Goal: Task Accomplishment & Management: Manage account settings

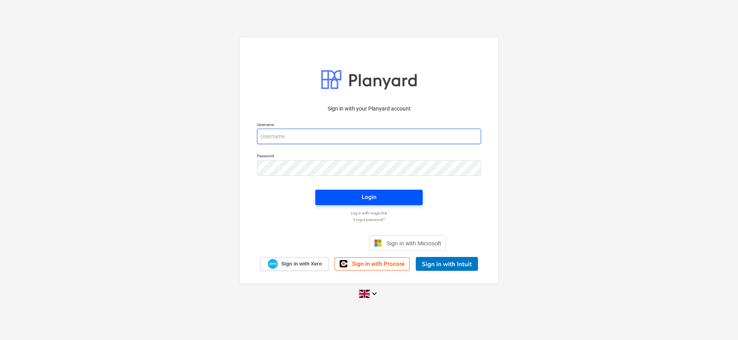
type input "[PERSON_NAME][EMAIL_ADDRESS][DOMAIN_NAME]"
click at [382, 200] on span "Login" at bounding box center [368, 197] width 89 height 10
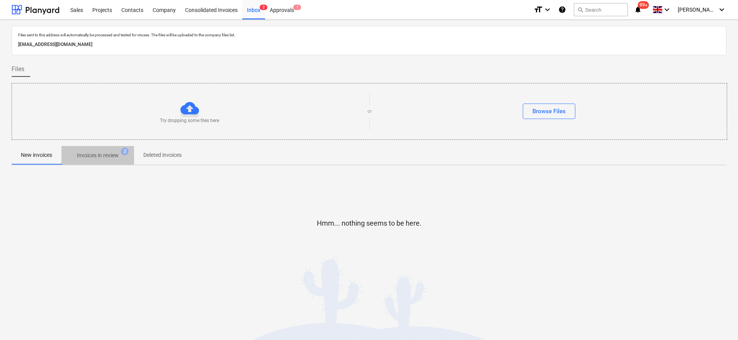
click at [110, 154] on p "Invoices in review" at bounding box center [98, 155] width 42 height 8
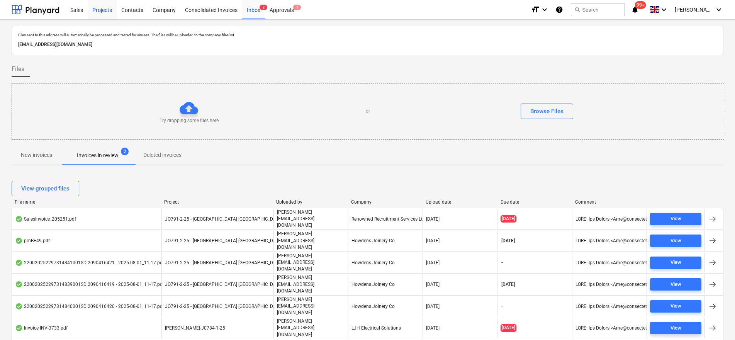
click at [105, 9] on div "Projects" at bounding box center [102, 10] width 29 height 20
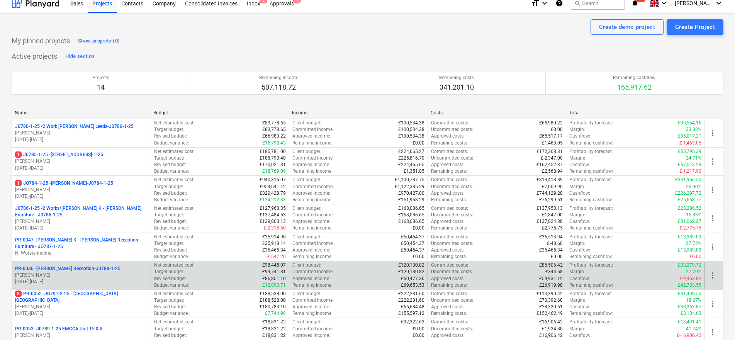
scroll to position [97, 0]
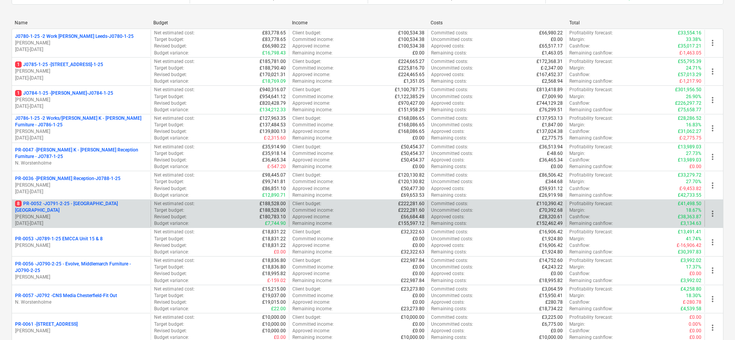
click at [103, 214] on p "[PERSON_NAME]" at bounding box center [81, 217] width 132 height 7
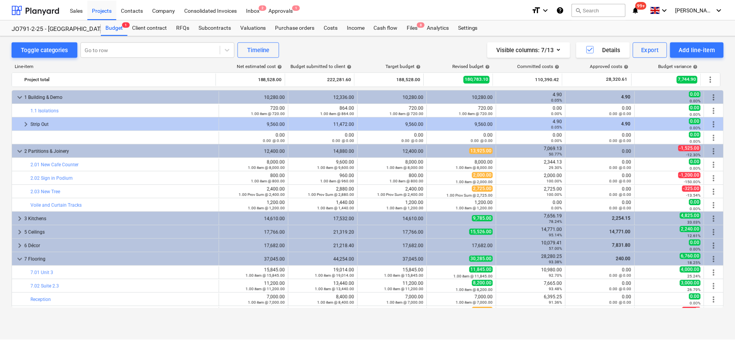
scroll to position [193, 0]
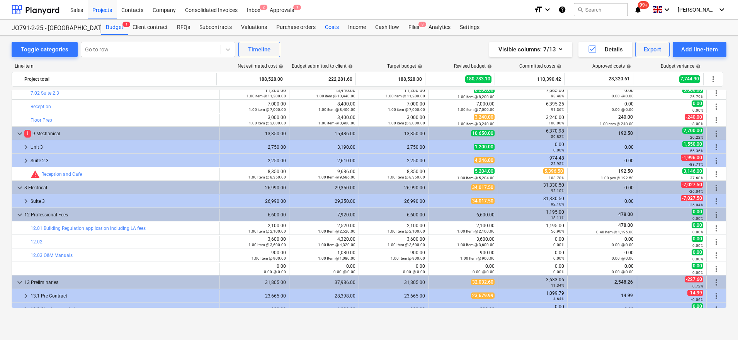
click at [329, 24] on div "Costs" at bounding box center [331, 27] width 23 height 15
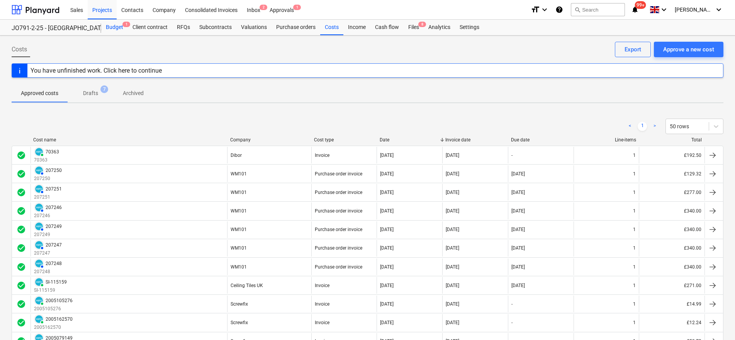
click at [115, 25] on div "Budget 1" at bounding box center [114, 27] width 27 height 15
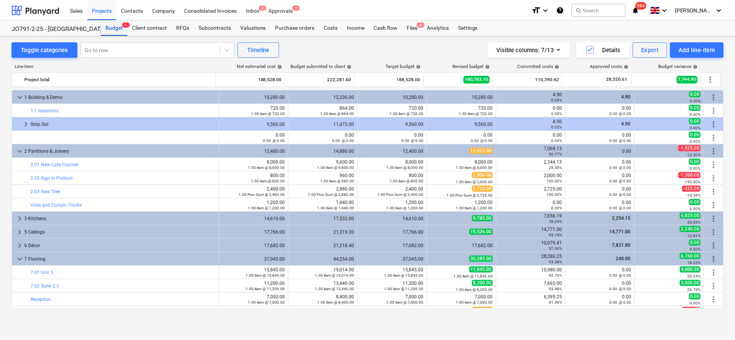
scroll to position [193, 0]
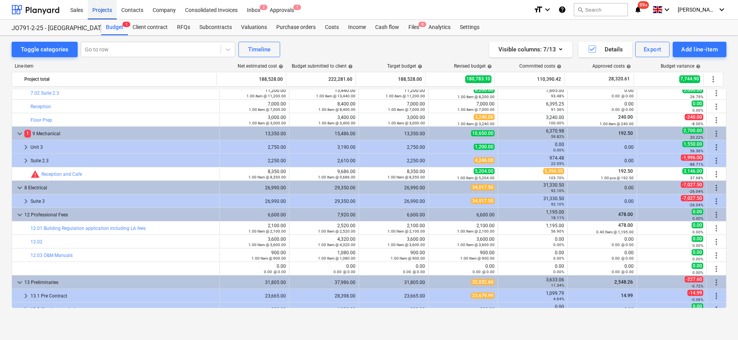
click at [102, 10] on div "Projects" at bounding box center [102, 10] width 29 height 20
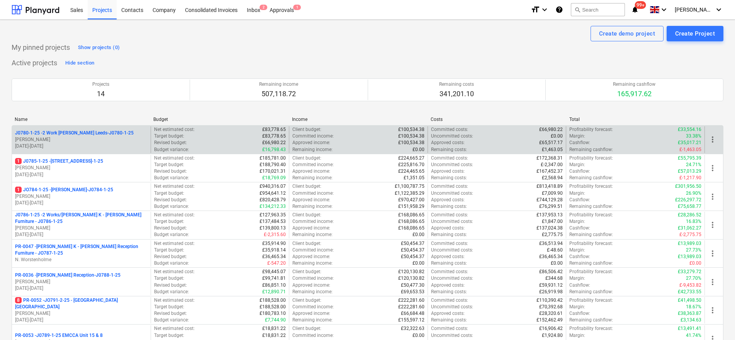
click at [97, 137] on p "[PERSON_NAME]" at bounding box center [81, 139] width 132 height 7
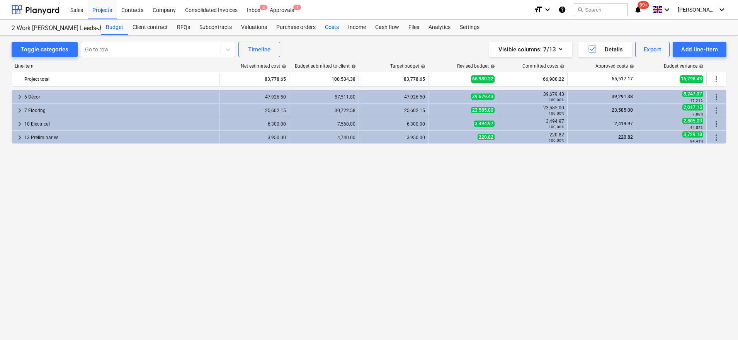
click at [331, 25] on div "Costs" at bounding box center [331, 27] width 23 height 15
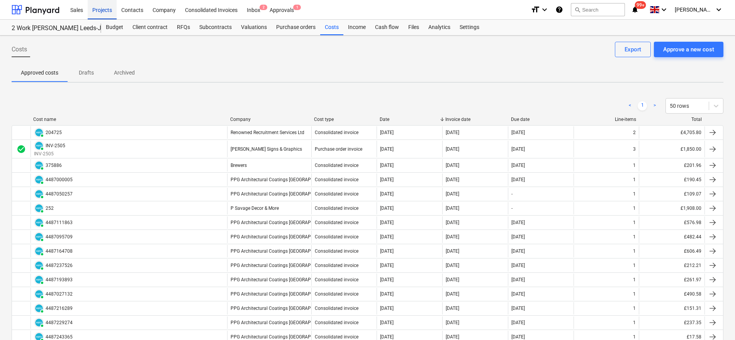
click at [102, 8] on div "Projects" at bounding box center [102, 10] width 29 height 20
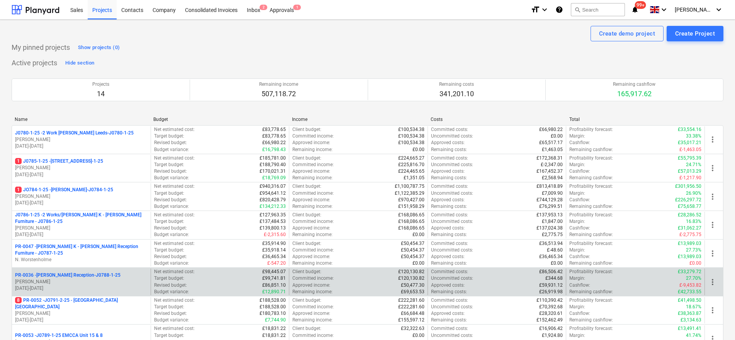
click at [111, 289] on p "[DATE] - [DATE]" at bounding box center [81, 288] width 132 height 7
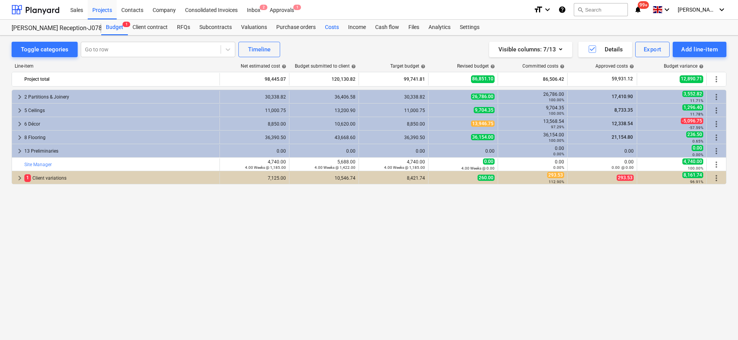
click at [336, 26] on div "Costs" at bounding box center [331, 27] width 23 height 15
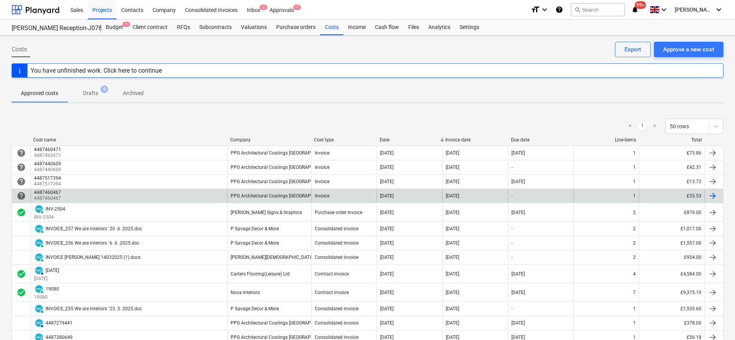
click at [144, 194] on div "4487460467 4487460467" at bounding box center [129, 196] width 197 height 12
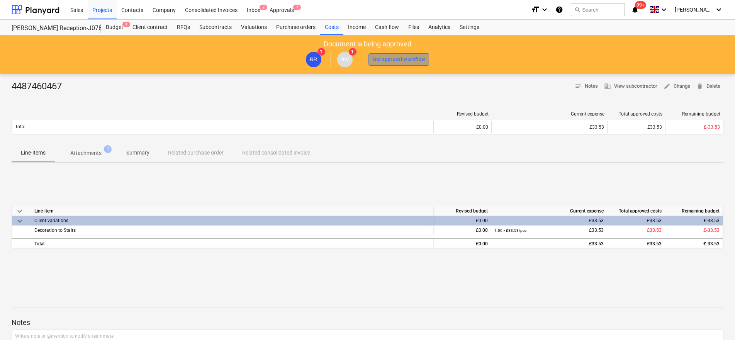
click at [399, 60] on div "End approval workflow" at bounding box center [398, 59] width 53 height 9
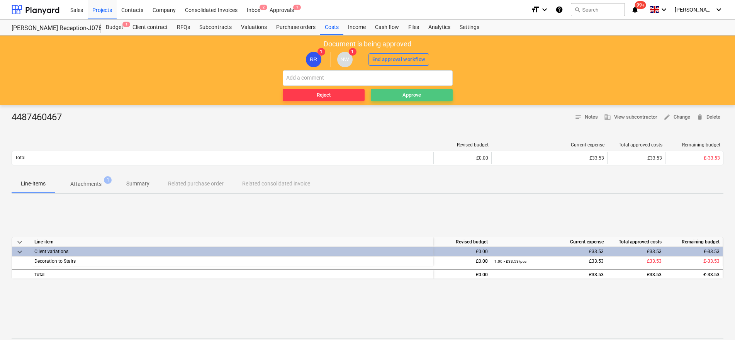
click at [382, 93] on span "Approve" at bounding box center [412, 95] width 76 height 9
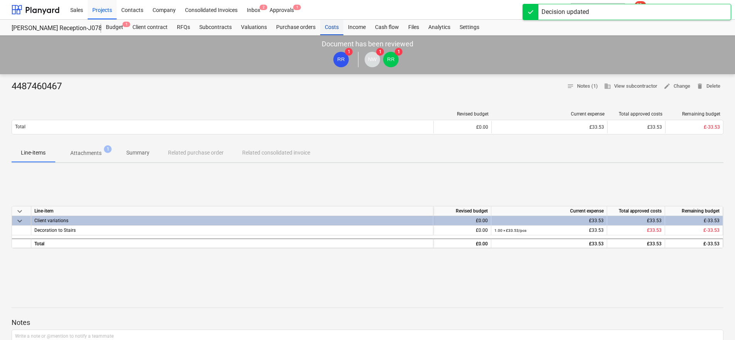
click at [336, 27] on div "Costs" at bounding box center [331, 27] width 23 height 15
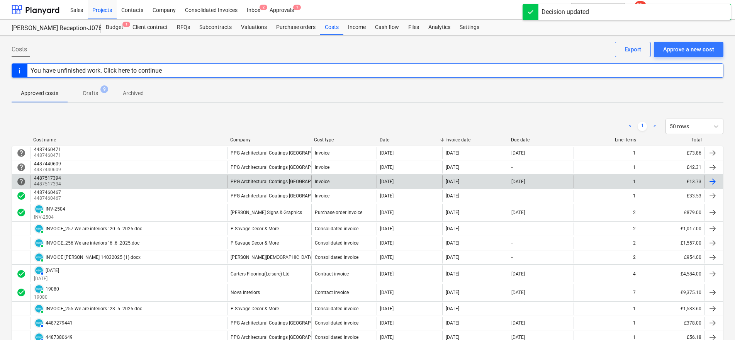
click at [118, 184] on div "4487517394 4487517394" at bounding box center [129, 181] width 197 height 12
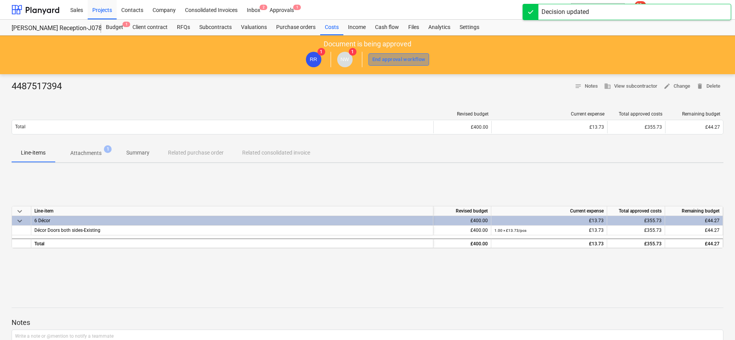
click at [414, 60] on div "End approval workflow" at bounding box center [398, 59] width 53 height 9
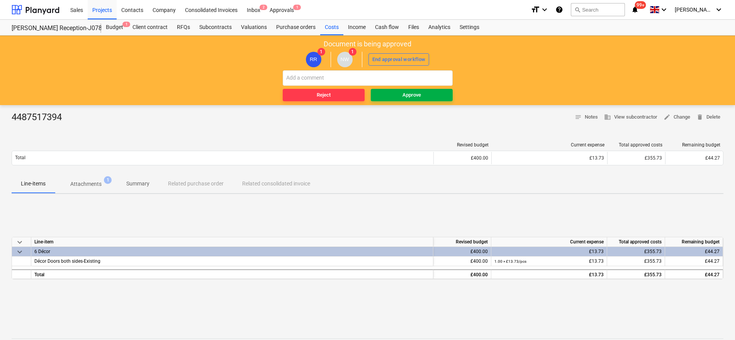
click at [399, 96] on span "Approve" at bounding box center [412, 95] width 76 height 9
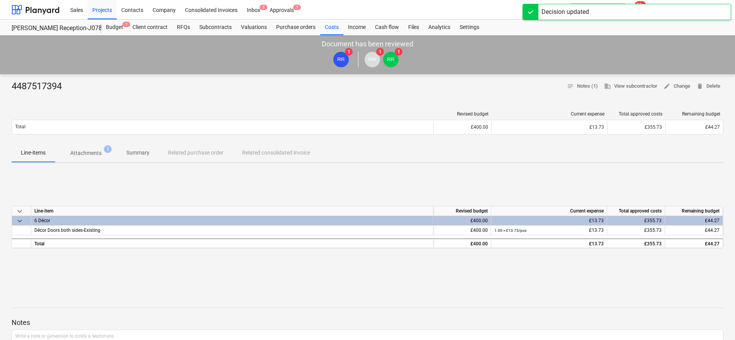
click at [331, 19] on div "Sales Projects Contacts Company Consolidated Invoices Inbox 2 Approvals 1 forma…" at bounding box center [367, 10] width 735 height 20
click at [331, 20] on div "Costs" at bounding box center [331, 27] width 23 height 15
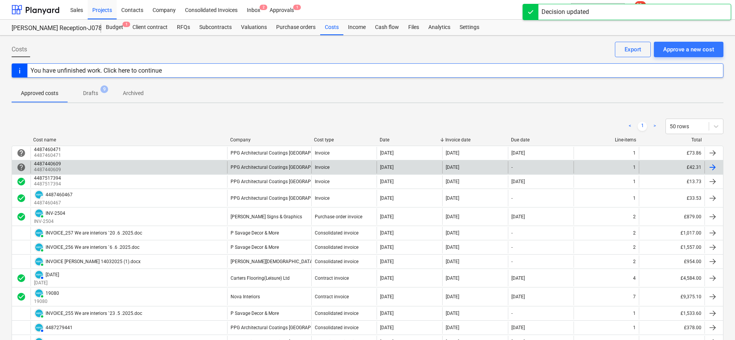
click at [157, 167] on div "4487440609 4487440609" at bounding box center [129, 167] width 197 height 12
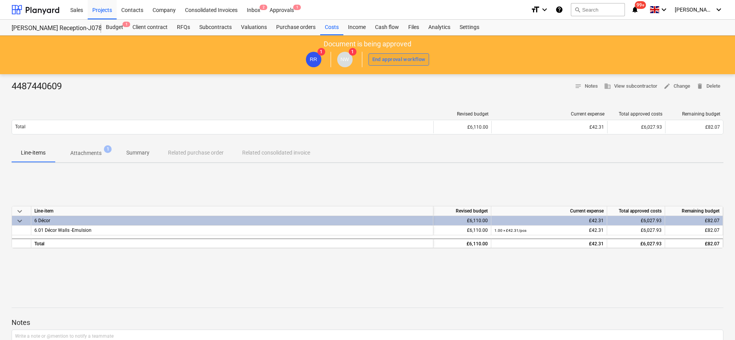
click at [392, 56] on div "End approval workflow" at bounding box center [398, 59] width 53 height 9
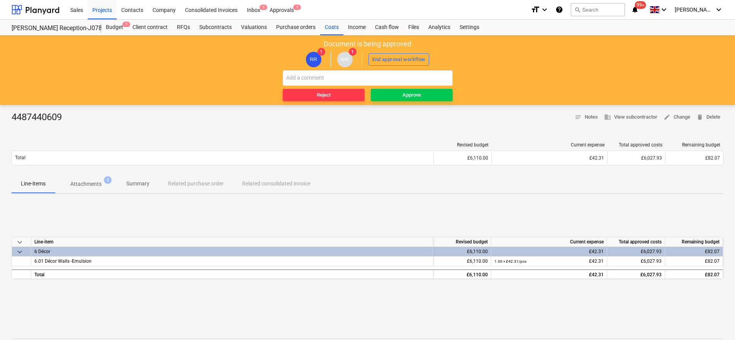
click at [392, 88] on div "Reject Approve" at bounding box center [368, 85] width 170 height 31
click at [385, 93] on span "Approve" at bounding box center [412, 95] width 76 height 9
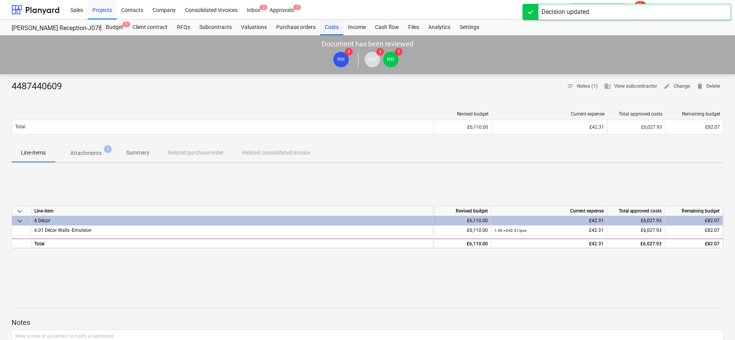
click at [331, 27] on div "Costs" at bounding box center [331, 27] width 23 height 15
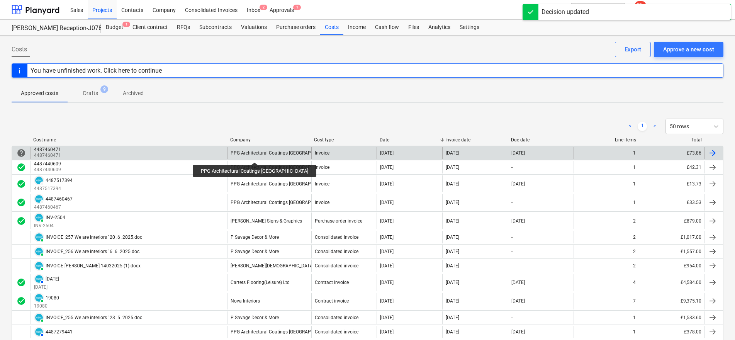
click at [235, 155] on div "PPG Architectural Coatings [GEOGRAPHIC_DATA]" at bounding box center [282, 152] width 103 height 5
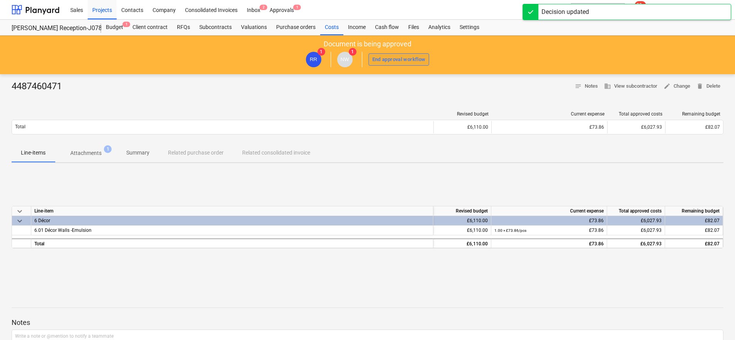
click at [394, 54] on button "End approval workflow" at bounding box center [398, 59] width 61 height 12
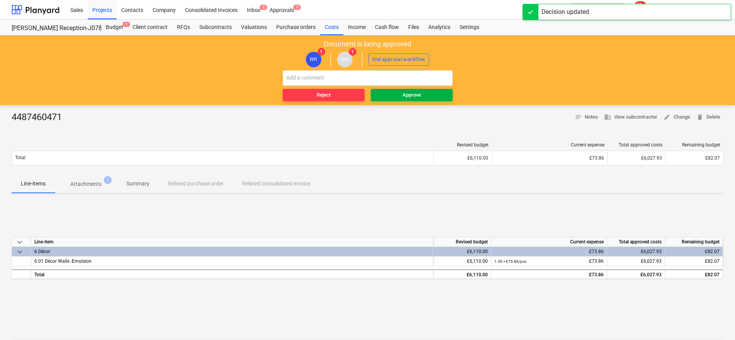
click at [389, 92] on span "Approve" at bounding box center [412, 95] width 76 height 9
